Goal: Transaction & Acquisition: Purchase product/service

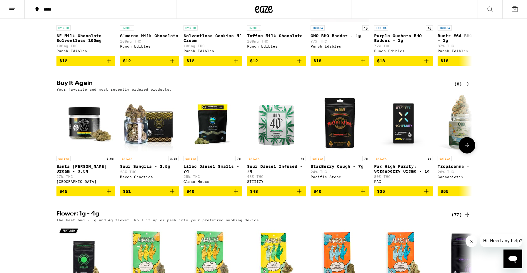
click at [111, 195] on icon "Add to bag" at bounding box center [108, 191] width 7 height 7
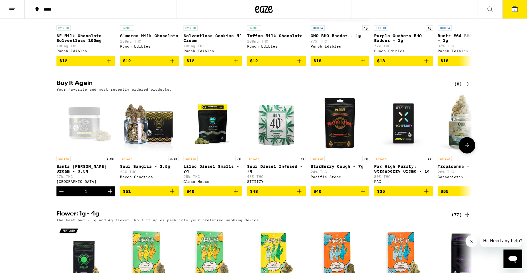
scroll to position [403, 0]
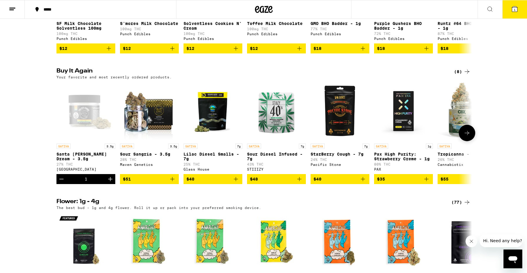
click at [111, 183] on icon "Increment" at bounding box center [110, 179] width 7 height 7
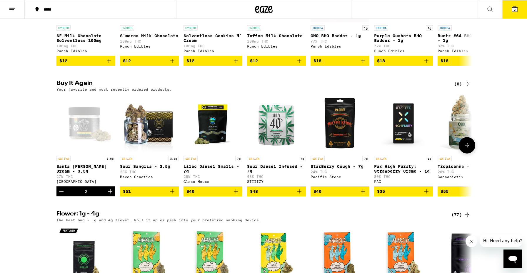
click at [174, 195] on icon "Add to bag" at bounding box center [172, 191] width 7 height 7
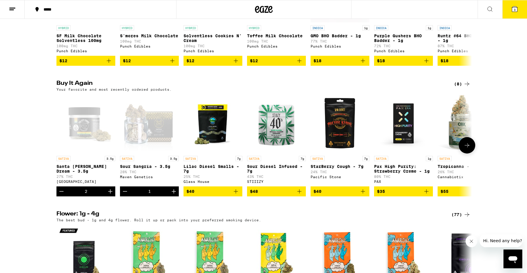
click at [174, 195] on icon "Increment" at bounding box center [173, 191] width 7 height 7
click at [507, 10] on button "4" at bounding box center [514, 9] width 25 height 18
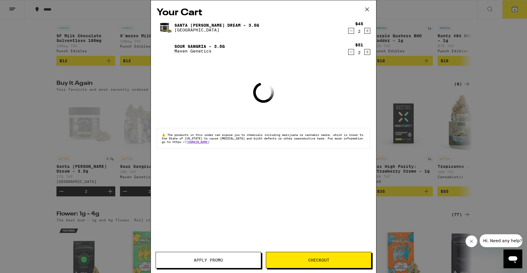
click at [319, 260] on span "Checkout" at bounding box center [318, 260] width 21 height 4
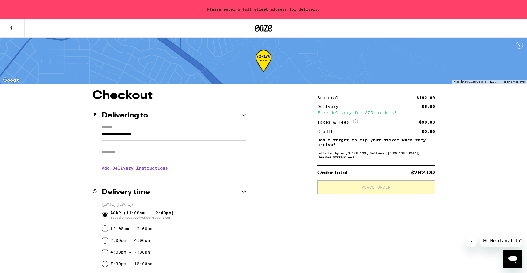
click at [138, 173] on h3 "Add Delivery Instructions" at bounding box center [174, 169] width 144 height 14
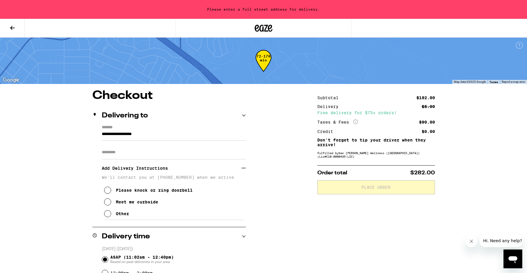
click at [139, 137] on input "**********" at bounding box center [174, 136] width 144 height 10
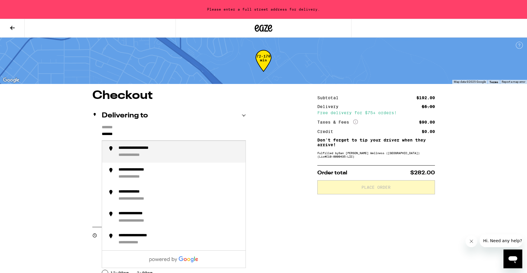
click at [147, 149] on div "**********" at bounding box center [145, 149] width 53 height 6
type input "**********"
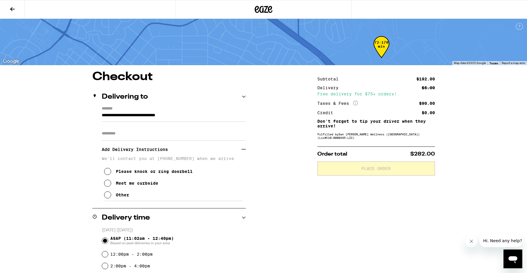
click at [147, 149] on h3 "Add Delivery Instructions" at bounding box center [172, 150] width 140 height 14
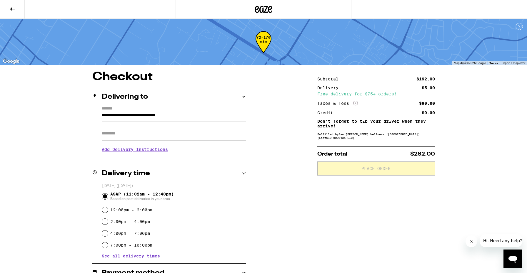
click at [141, 140] on input "Apt/Suite" at bounding box center [174, 134] width 144 height 14
type input "*******"
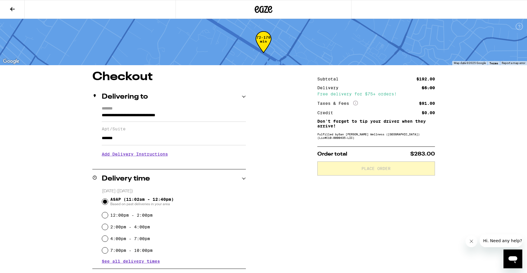
click at [136, 151] on h3 "Add Delivery Instructions" at bounding box center [174, 155] width 144 height 14
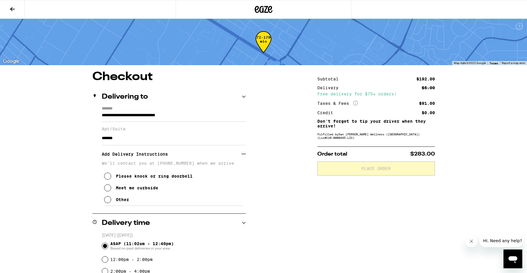
click at [119, 201] on div "Other" at bounding box center [122, 200] width 13 height 5
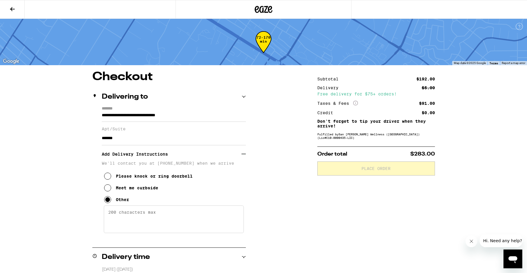
click at [137, 217] on textarea "Enter any other delivery instructions you want driver to know" at bounding box center [174, 220] width 140 height 28
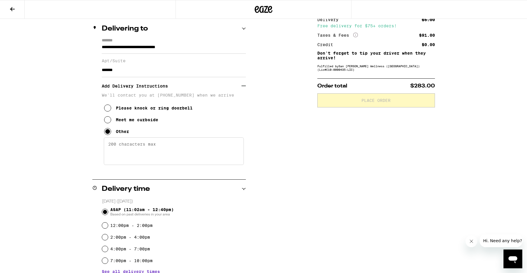
scroll to position [75, 0]
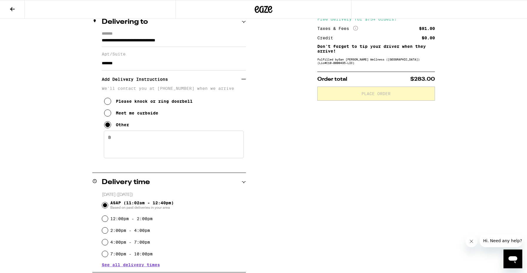
paste textarea "Enter pin code 310793 at the kiosk on the doors located behind the fountain, pr…"
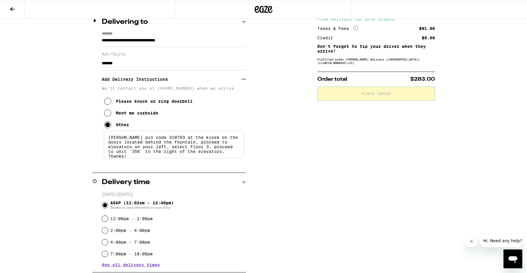
scroll to position [1, 0]
paste textarea
click at [182, 151] on textarea "Enter pin code 310793 at the kiosk on the doors located behind the fountain, pr…" at bounding box center [174, 145] width 140 height 28
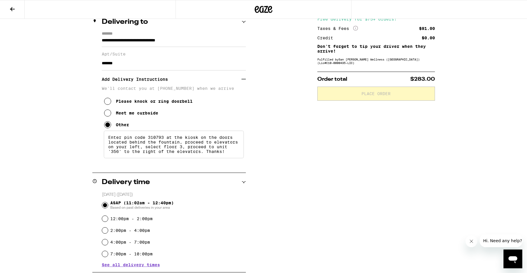
type textarea "Enter pin code 310793 at the kiosk on the doors located behind the fountain, pr…"
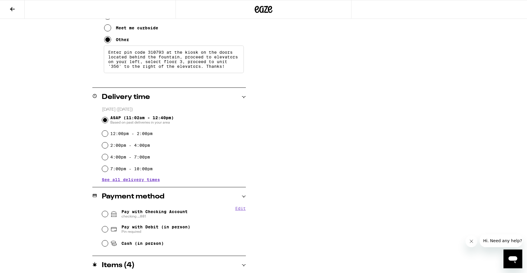
scroll to position [171, 0]
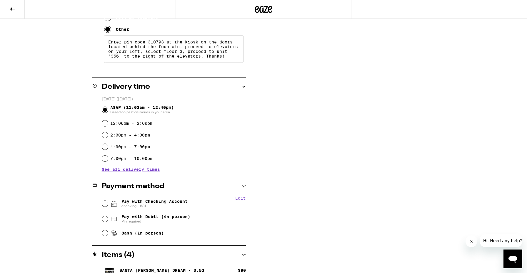
click at [154, 204] on span "Pay with Checking Account checking ...881" at bounding box center [154, 203] width 66 height 9
click at [108, 204] on input "Pay with Checking Account checking ...881" at bounding box center [105, 204] width 6 height 6
radio input "true"
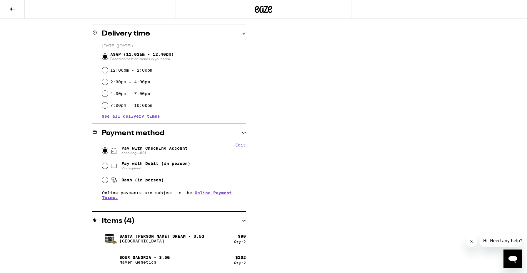
scroll to position [0, 0]
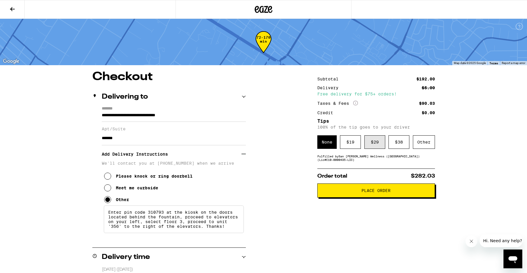
click at [373, 146] on div "$ 29" at bounding box center [374, 143] width 21 height 14
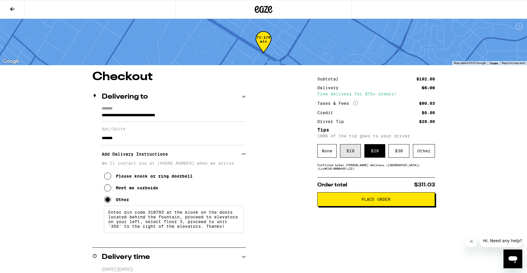
click at [349, 150] on div "$ 19" at bounding box center [350, 151] width 21 height 14
click at [363, 198] on button "Place Order" at bounding box center [376, 200] width 118 height 14
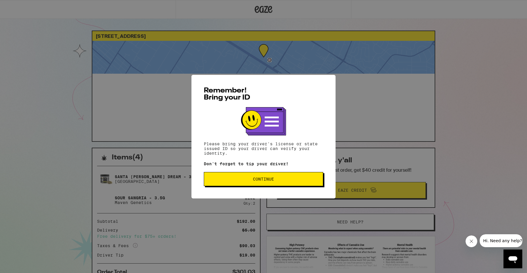
click at [239, 184] on button "Continue" at bounding box center [263, 179] width 119 height 14
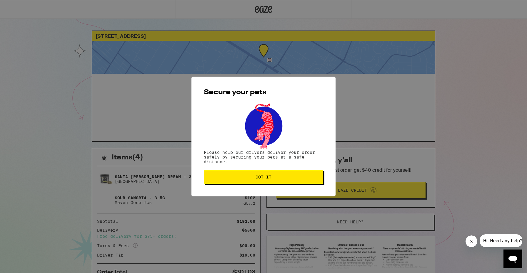
click at [239, 184] on button "Got it" at bounding box center [263, 177] width 119 height 14
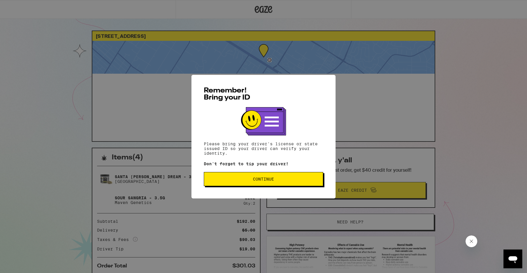
click at [282, 181] on span "Continue" at bounding box center [263, 179] width 109 height 4
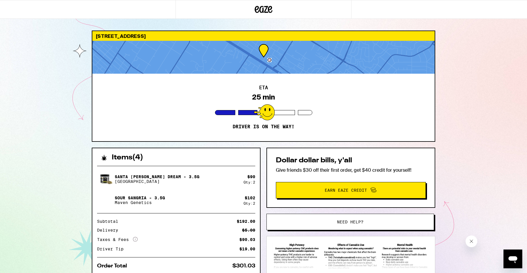
click at [281, 42] on div at bounding box center [263, 57] width 342 height 33
